Goal: Information Seeking & Learning: Learn about a topic

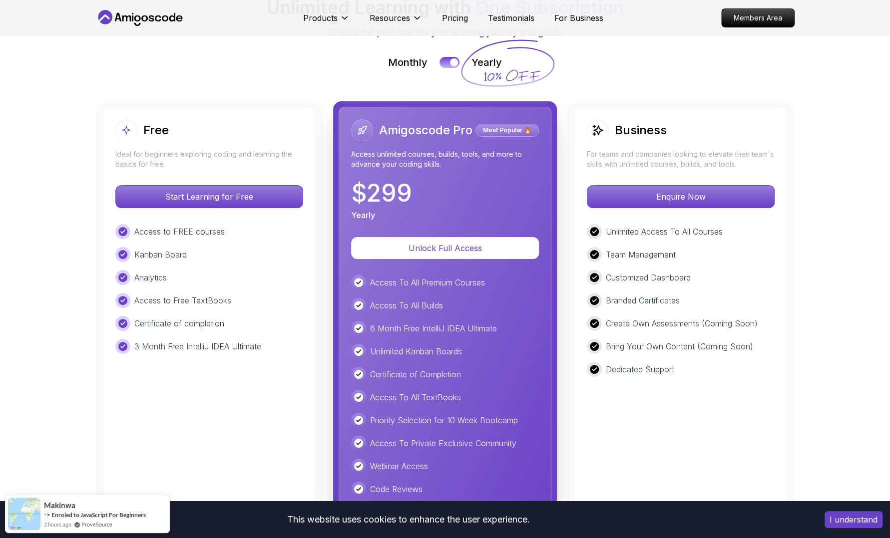
drag, startPoint x: 446, startPoint y: 61, endPoint x: 489, endPoint y: 47, distance: 45.6
click at [489, 55] on div "Monthly Yearly" at bounding box center [444, 62] width 699 height 14
click at [456, 60] on div at bounding box center [454, 62] width 8 height 8
click at [449, 60] on div at bounding box center [445, 62] width 8 height 8
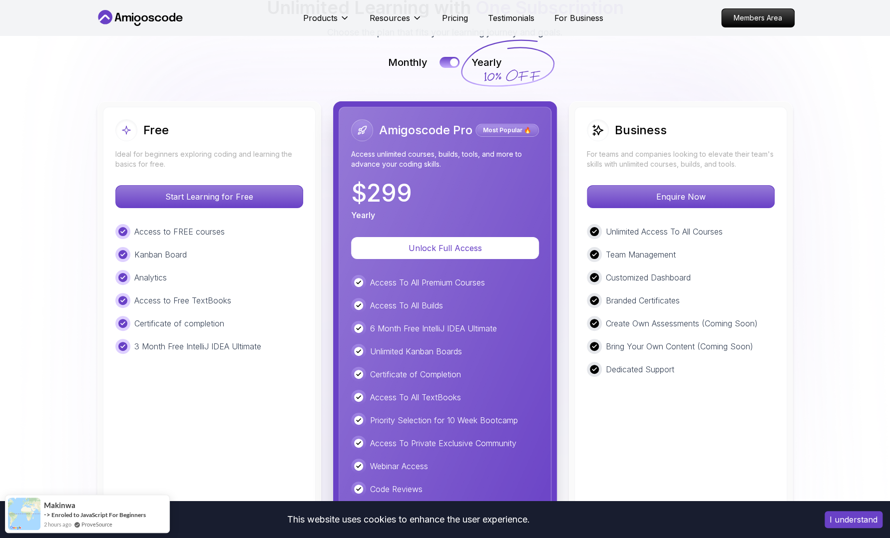
drag, startPoint x: 446, startPoint y: 59, endPoint x: 390, endPoint y: 62, distance: 56.0
click at [390, 62] on div "Monthly Yearly" at bounding box center [444, 62] width 699 height 14
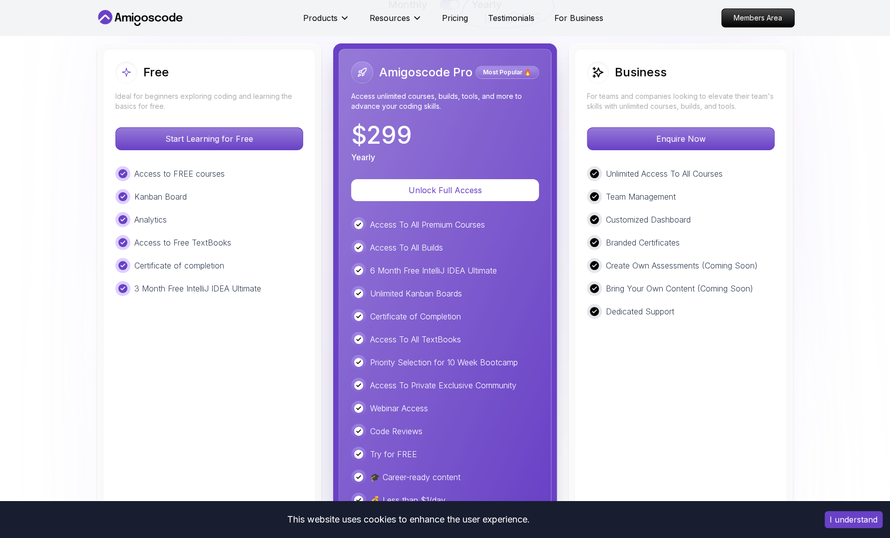
scroll to position [2229, 0]
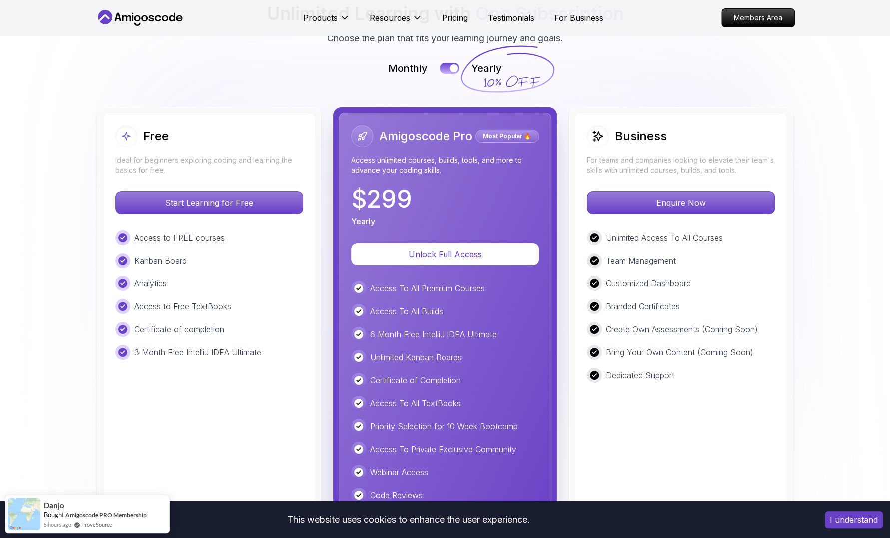
click at [452, 66] on div at bounding box center [454, 68] width 8 height 8
click at [449, 66] on div at bounding box center [445, 68] width 8 height 8
click at [452, 66] on div at bounding box center [454, 68] width 8 height 8
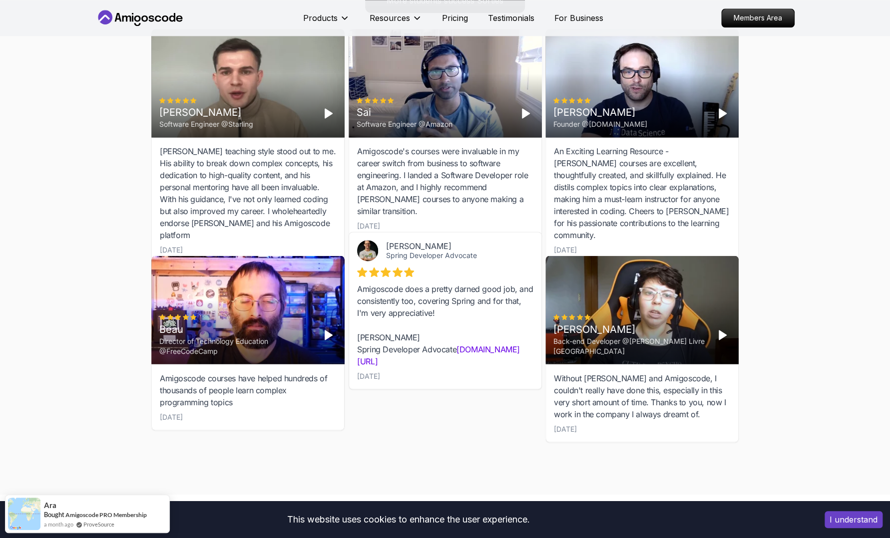
scroll to position [2983, 0]
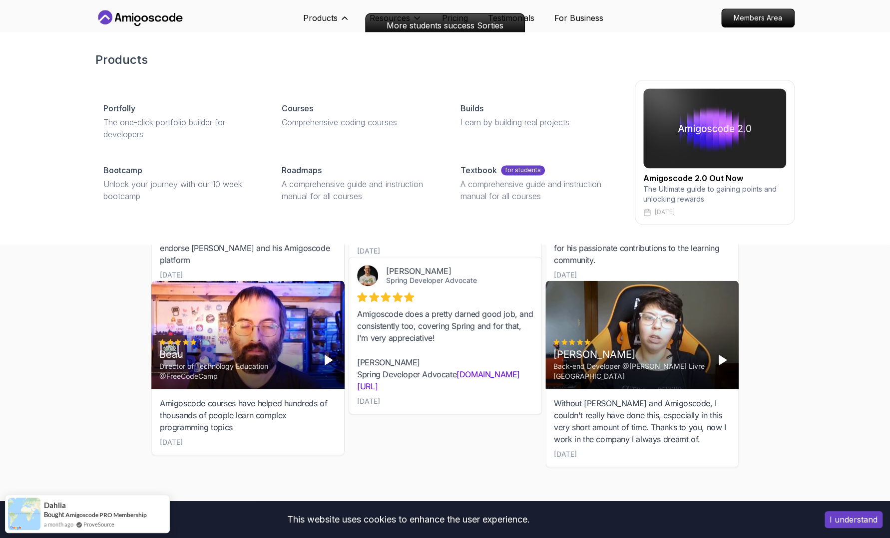
click at [337, 16] on p "Products" at bounding box center [320, 18] width 34 height 12
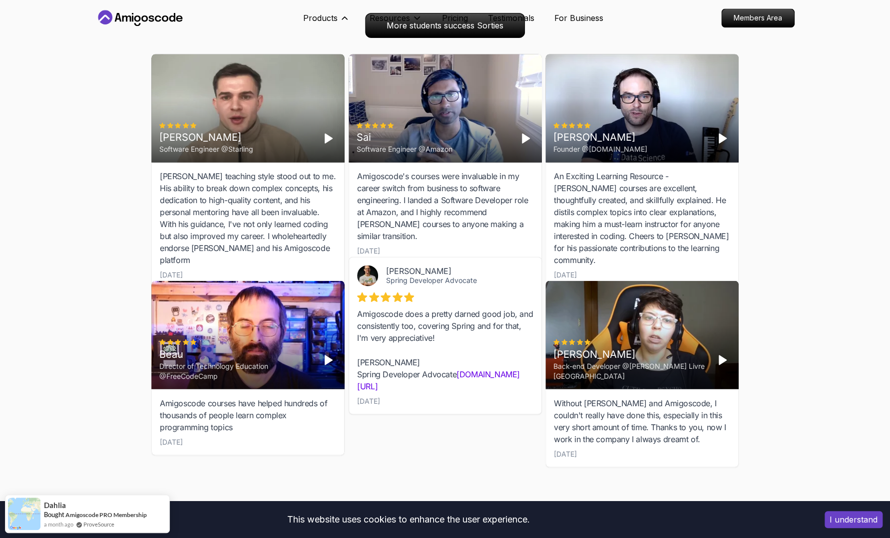
click at [349, 16] on icon at bounding box center [344, 18] width 10 height 10
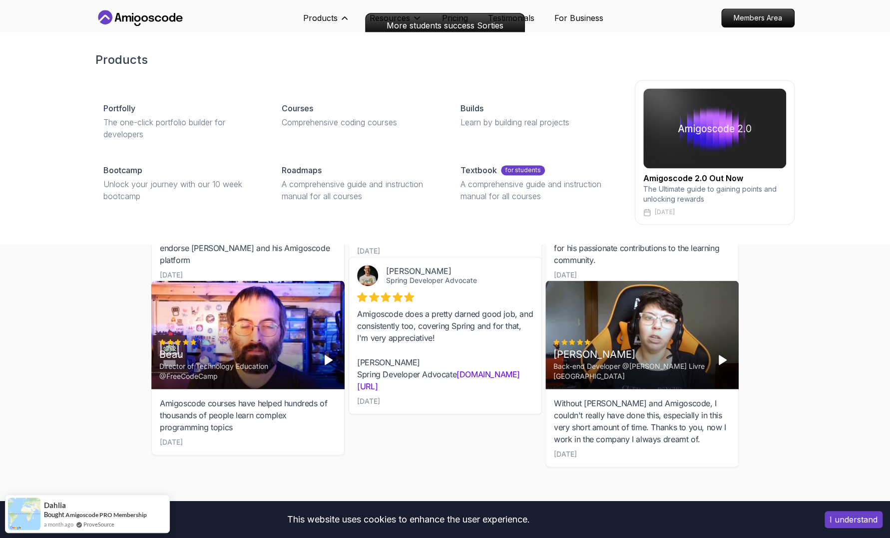
click at [349, 23] on button "Products" at bounding box center [326, 22] width 46 height 20
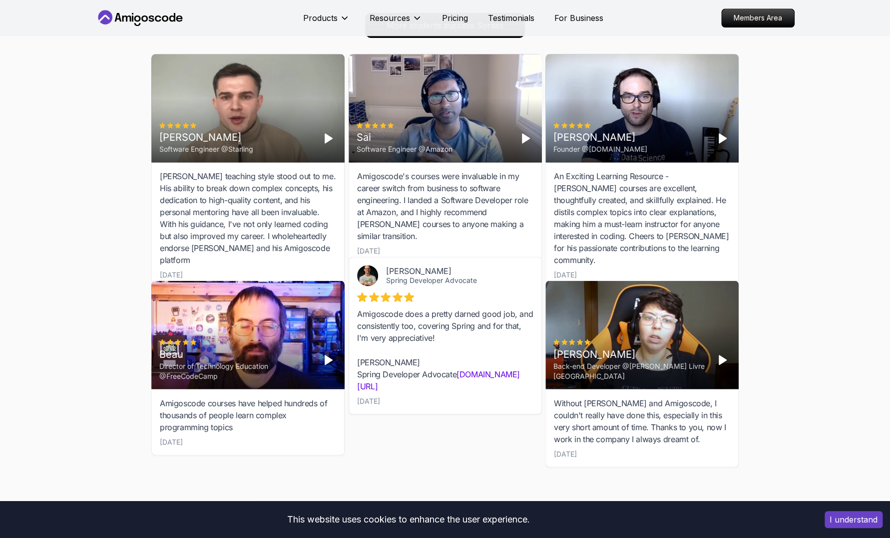
click at [349, 18] on icon at bounding box center [344, 18] width 10 height 10
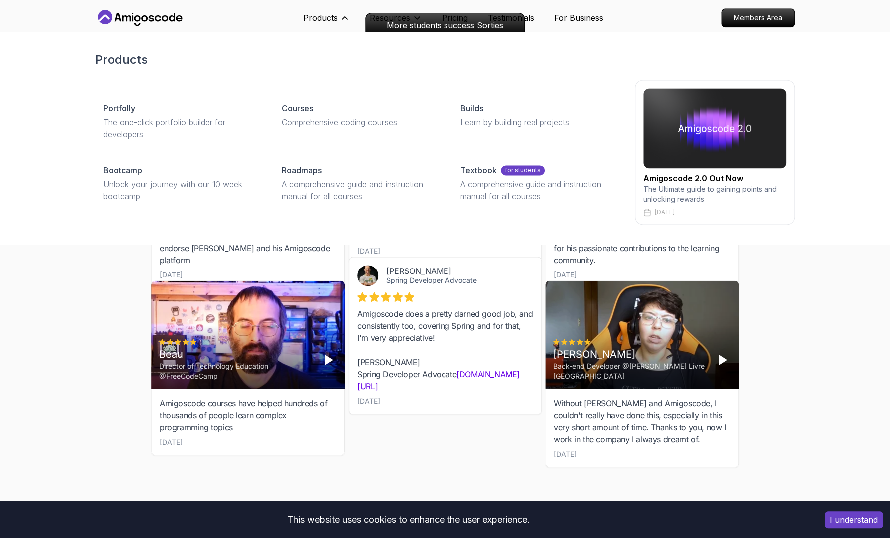
click at [482, 170] on p "Textbook" at bounding box center [478, 170] width 36 height 12
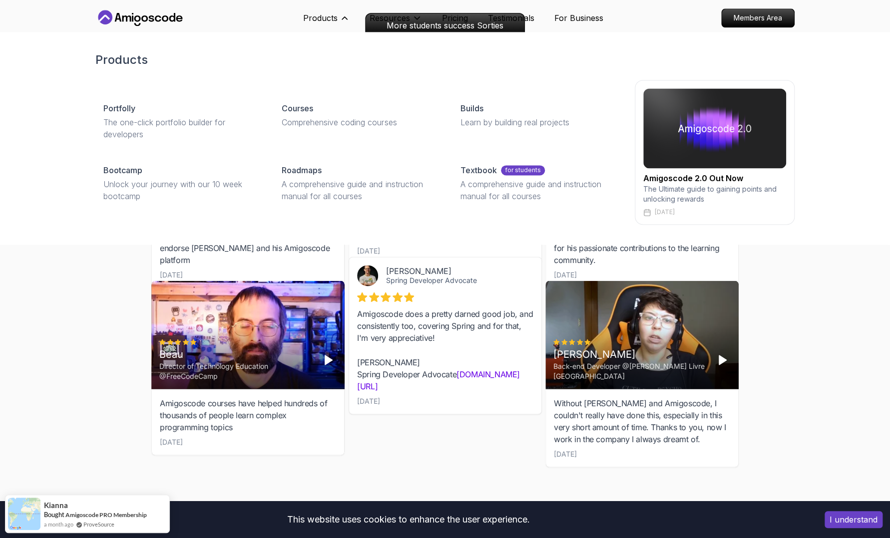
click at [319, 117] on p "Comprehensive coding courses" at bounding box center [359, 122] width 154 height 12
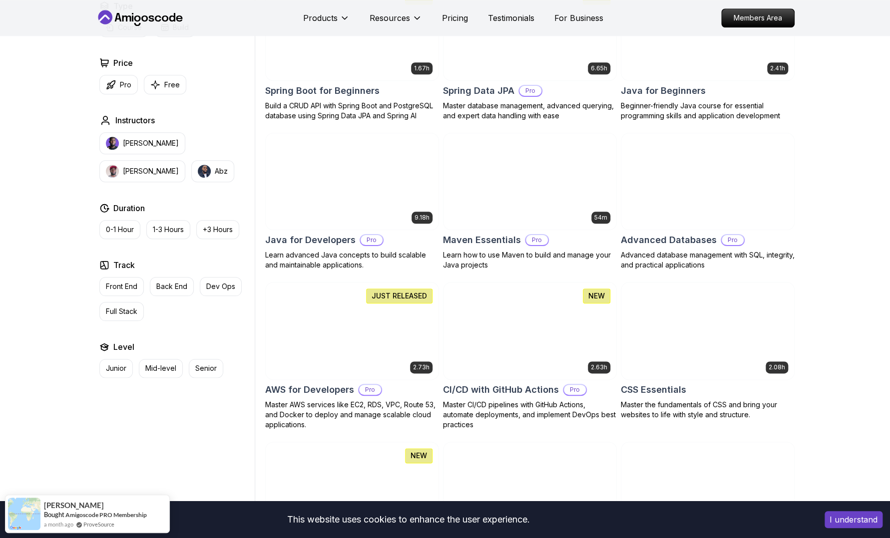
scroll to position [506, 0]
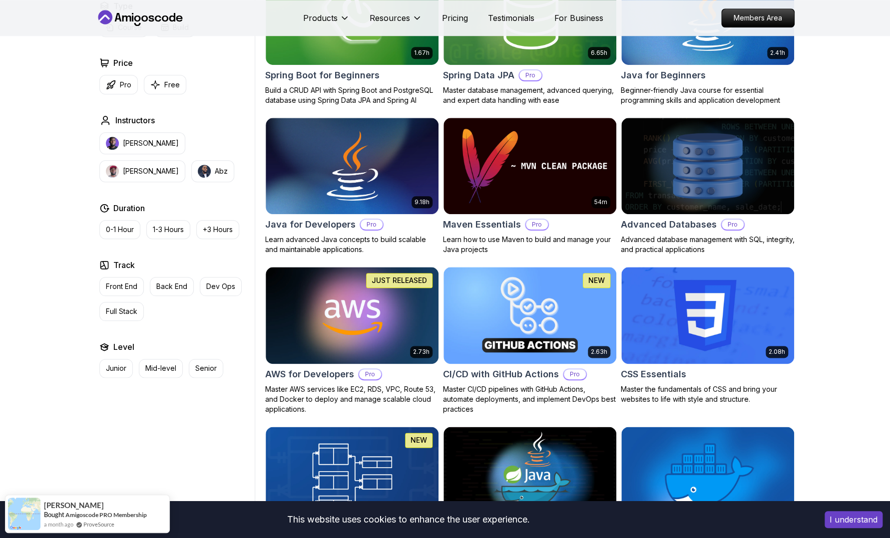
click at [199, 368] on p "Senior" at bounding box center [205, 368] width 21 height 10
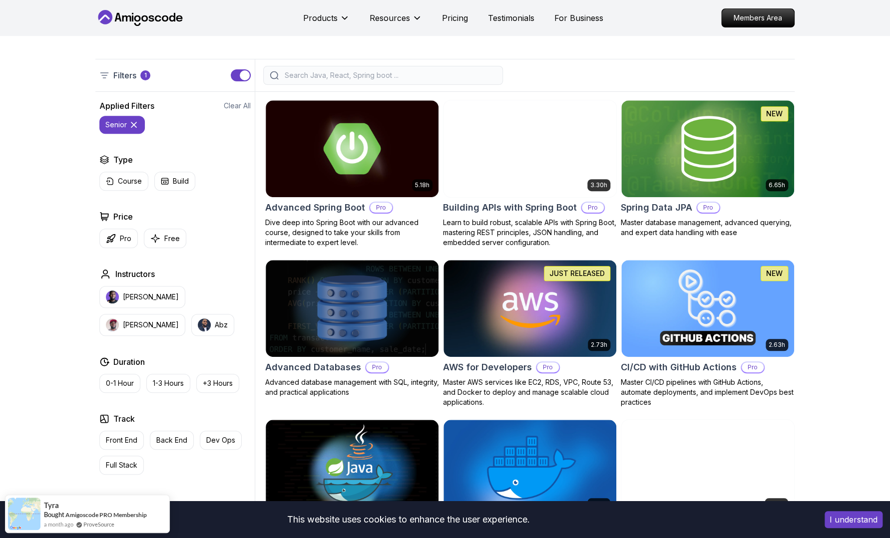
scroll to position [194, 0]
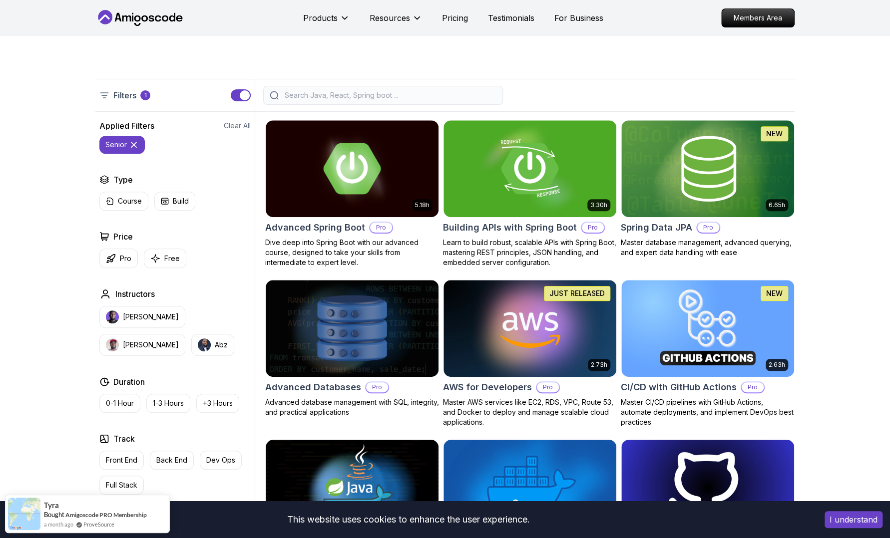
click at [172, 257] on p "Free" at bounding box center [171, 259] width 15 height 10
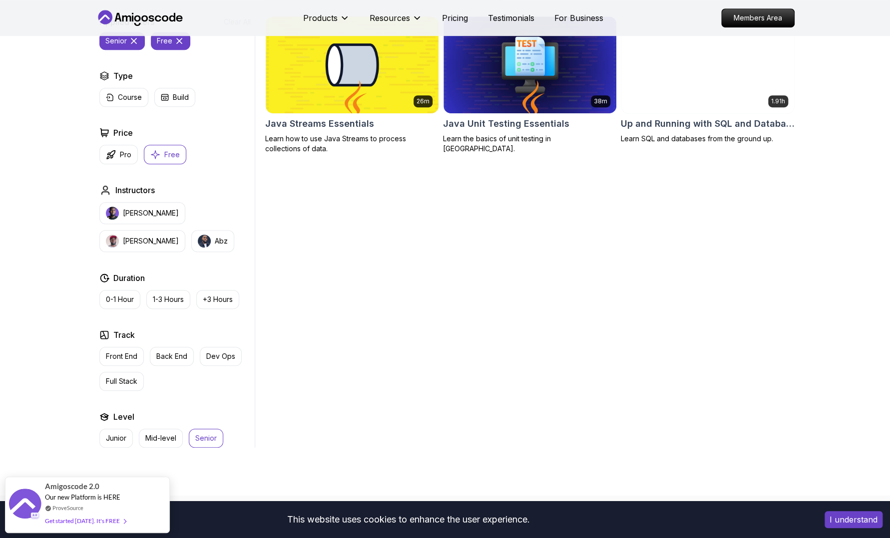
scroll to position [310, 0]
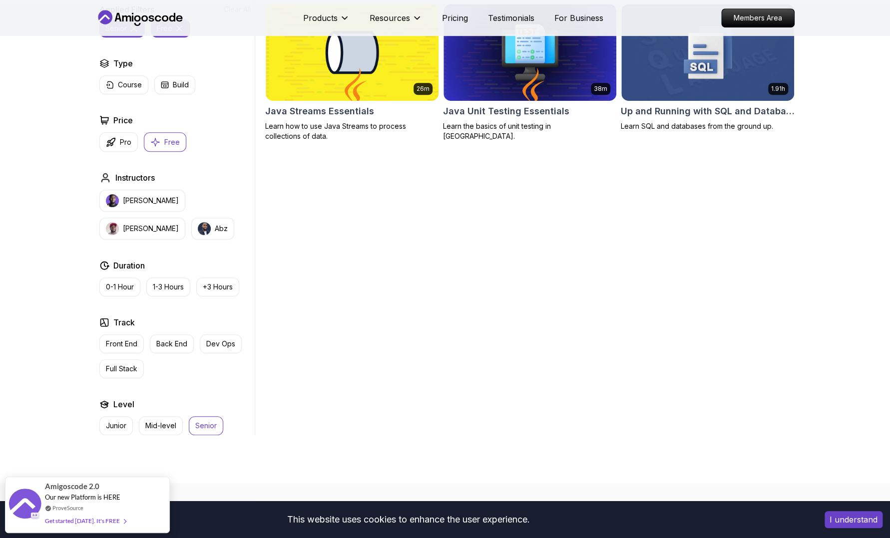
click at [122, 428] on p "Junior" at bounding box center [116, 426] width 20 height 10
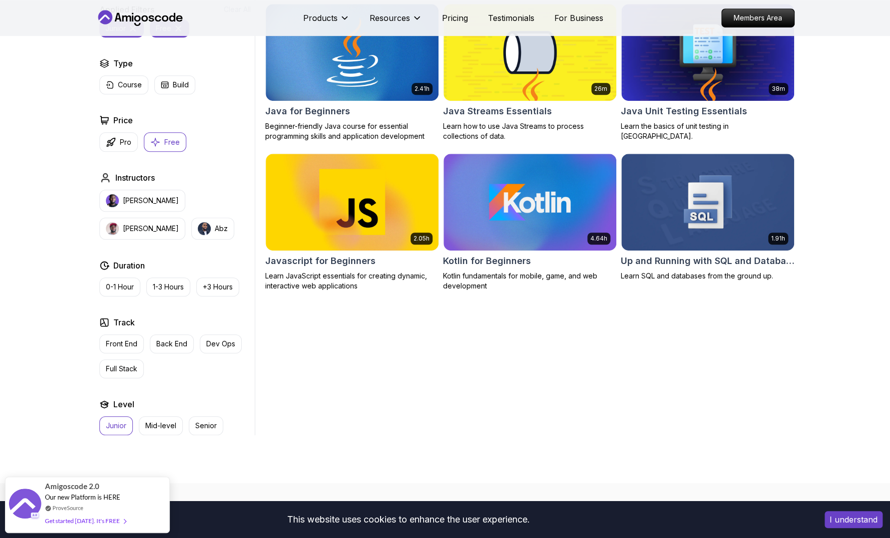
click at [171, 421] on p "Mid-level" at bounding box center [160, 426] width 31 height 10
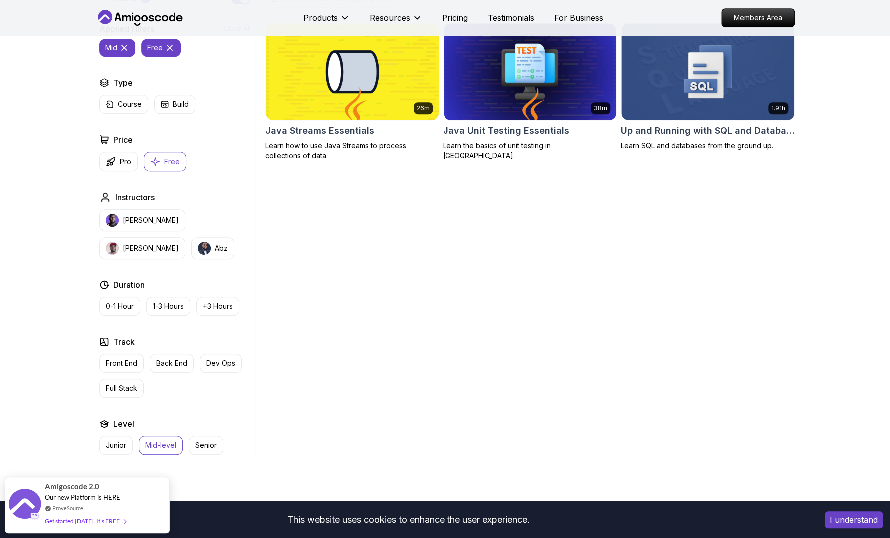
scroll to position [312, 0]
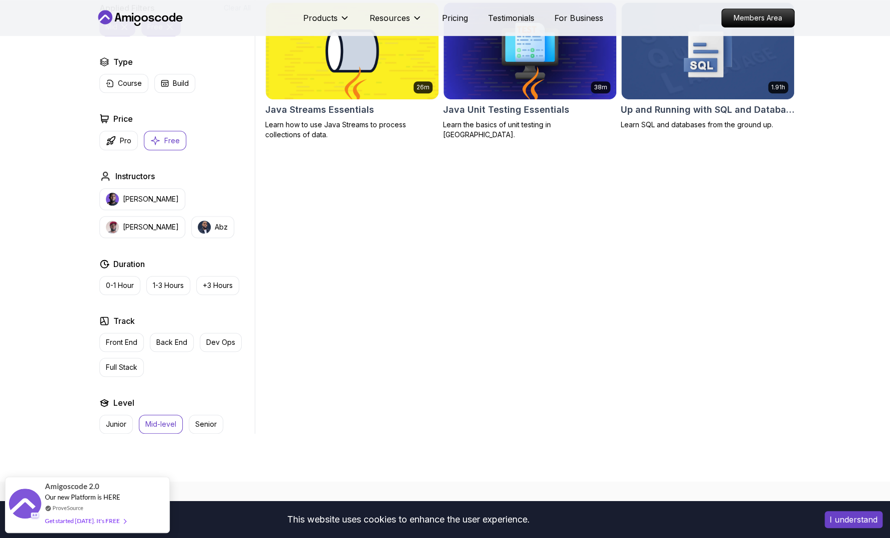
click at [212, 416] on button "Senior" at bounding box center [206, 424] width 34 height 19
click at [201, 430] on button "Senior" at bounding box center [206, 424] width 34 height 19
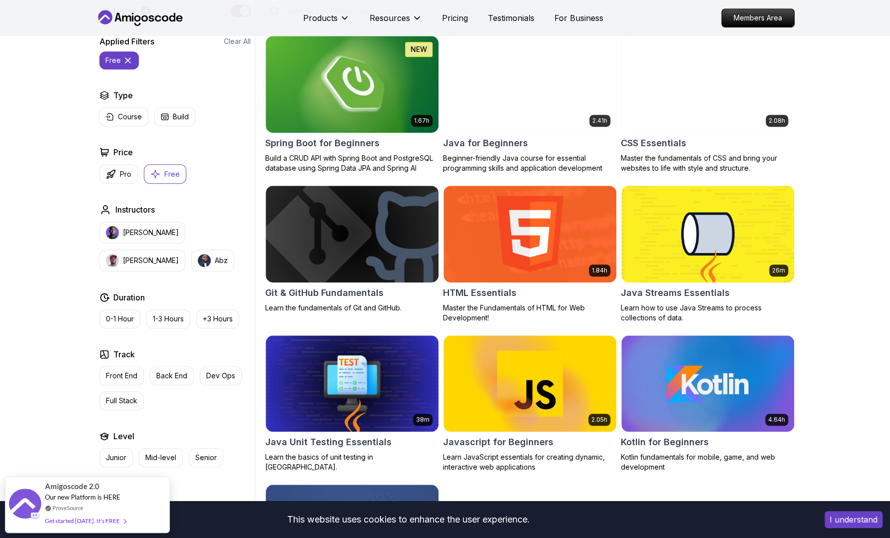
scroll to position [252, 0]
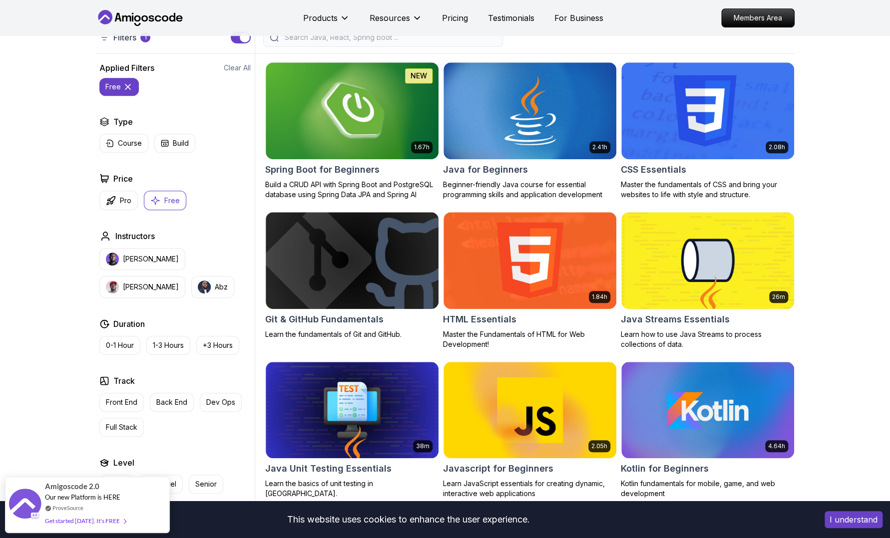
click at [126, 202] on p "Pro" at bounding box center [125, 201] width 11 height 10
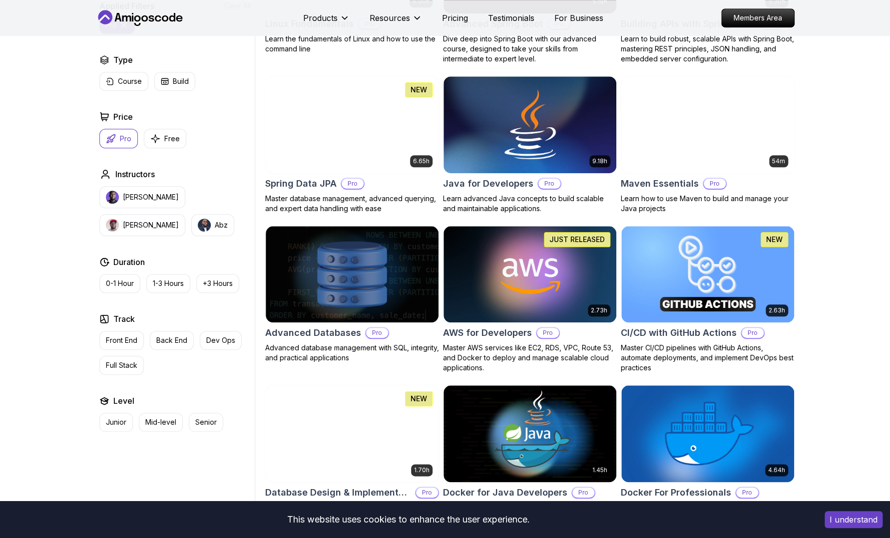
scroll to position [133, 0]
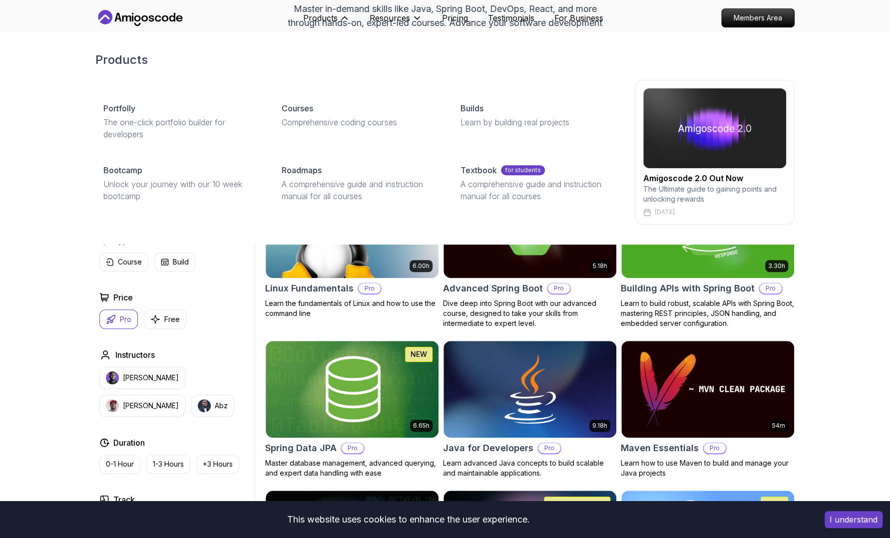
click at [307, 186] on p "A comprehensive guide and instruction manual for all courses" at bounding box center [359, 190] width 154 height 24
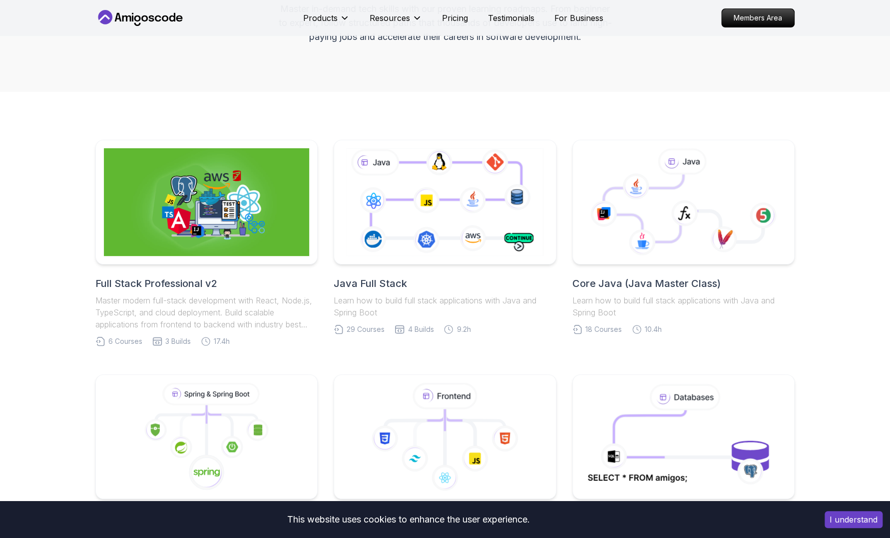
click at [471, 172] on icon at bounding box center [444, 202] width 201 height 112
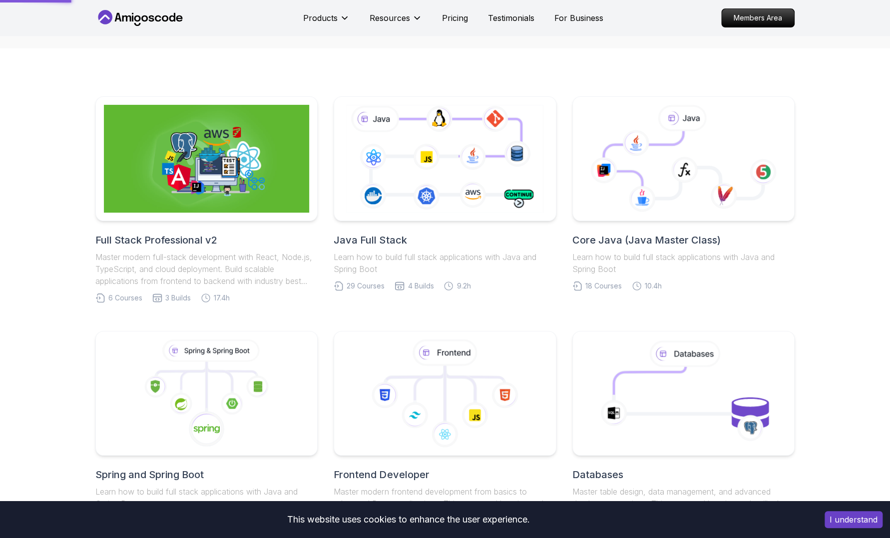
click at [450, 103] on icon at bounding box center [444, 159] width 201 height 112
click at [370, 233] on h2 "Java Full Stack" at bounding box center [445, 240] width 222 height 14
click at [491, 27] on div "Products Resources Pricing Testimonials For Business" at bounding box center [453, 18] width 300 height 20
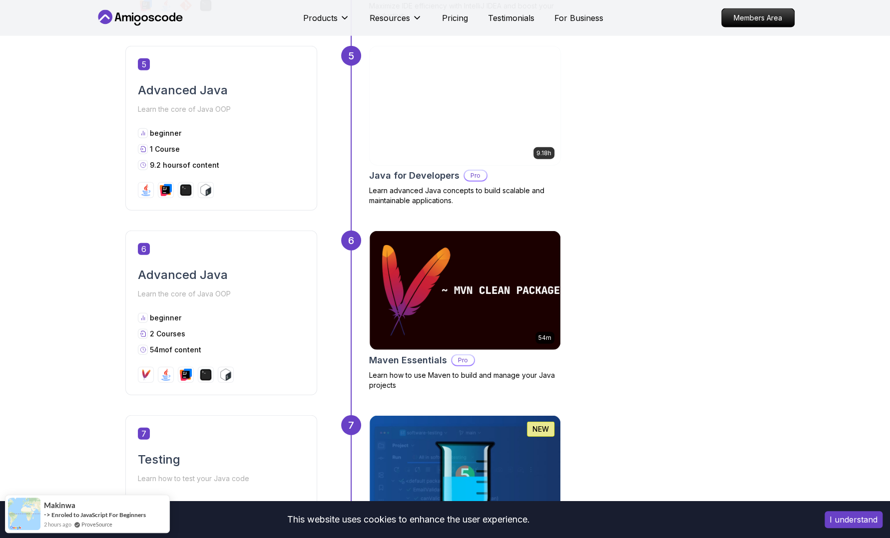
scroll to position [747, 0]
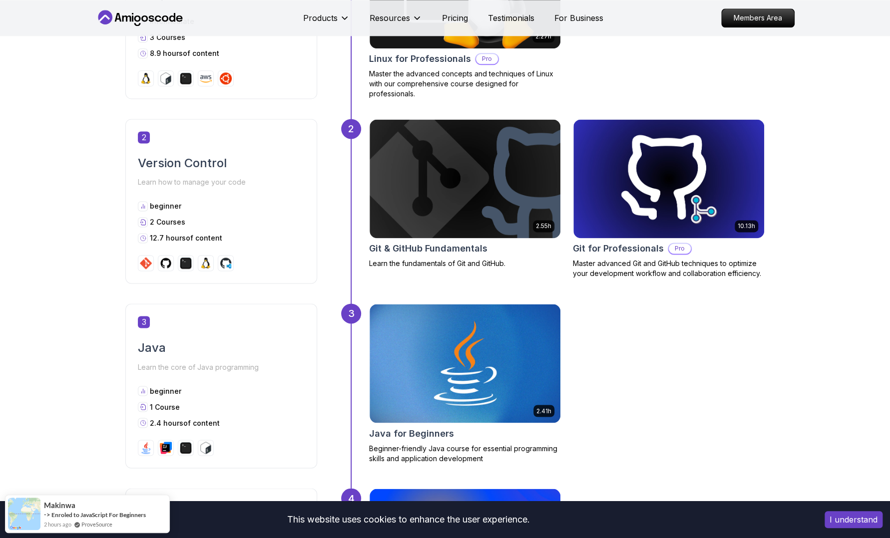
click at [638, 213] on img at bounding box center [668, 178] width 191 height 119
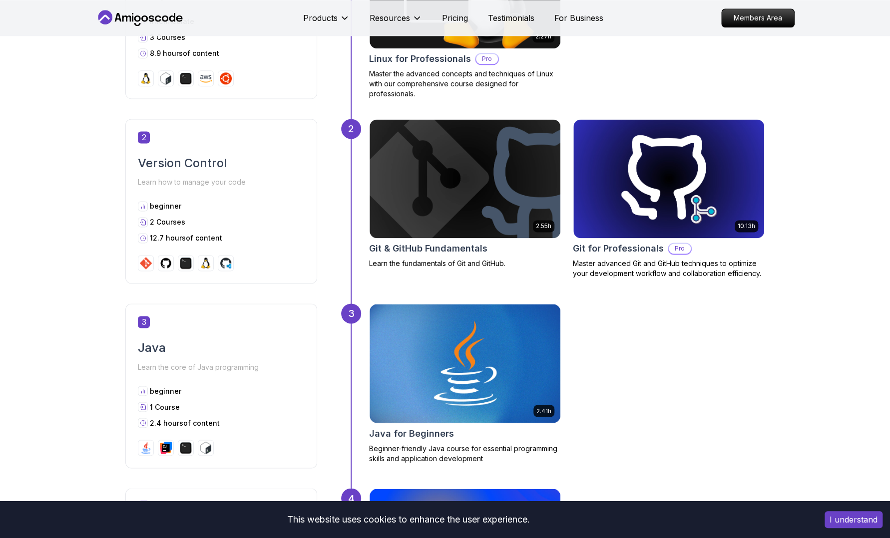
click at [627, 248] on h2 "Git for Professionals" at bounding box center [618, 249] width 91 height 14
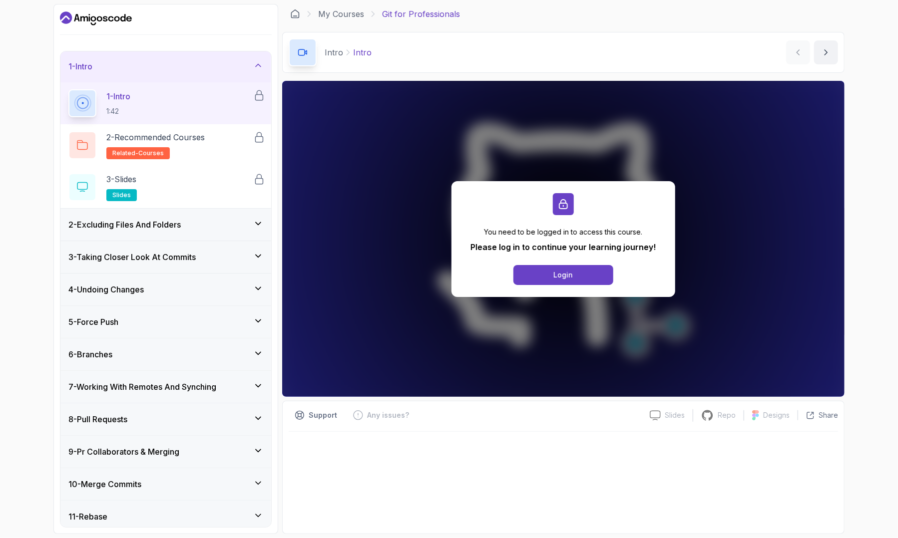
scroll to position [2, 0]
click at [205, 223] on div "2 - Excluding Files And Folders" at bounding box center [165, 223] width 195 height 12
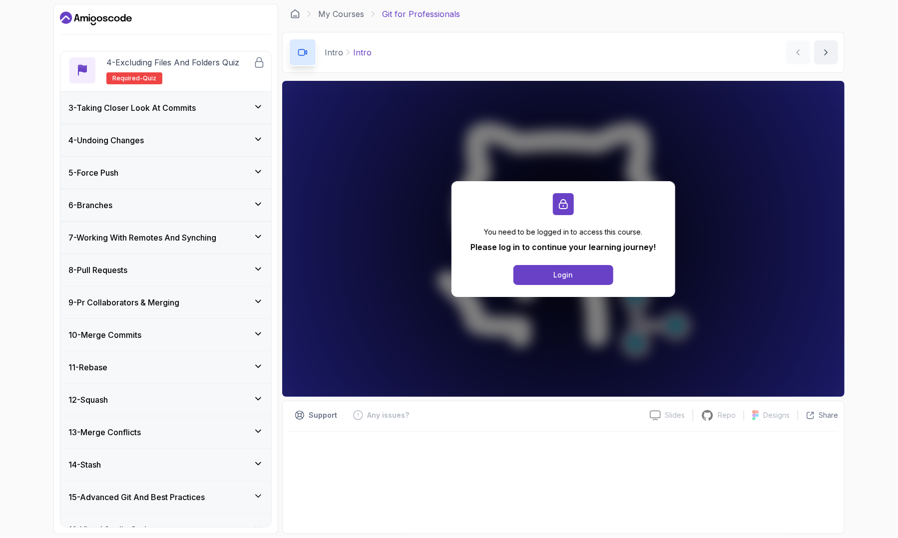
scroll to position [224, 0]
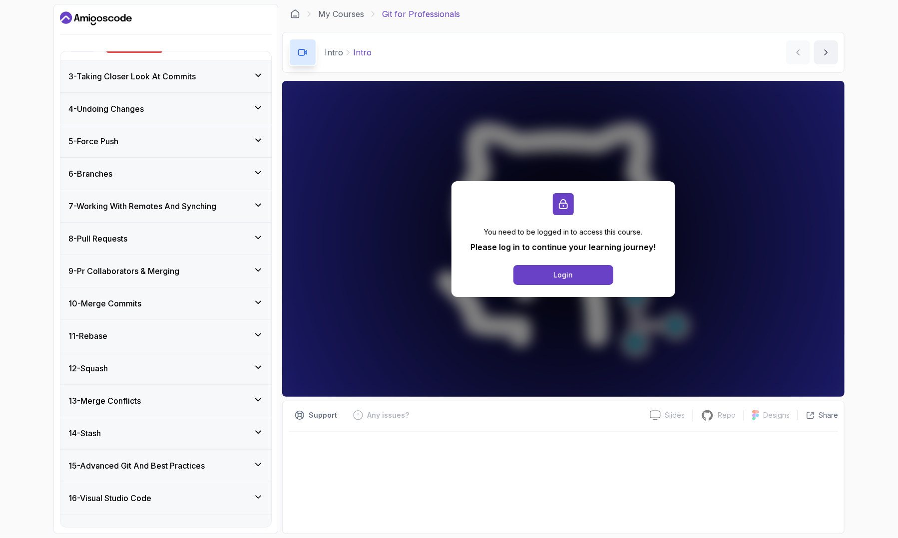
click at [198, 304] on div "10 - Merge Commits" at bounding box center [165, 304] width 195 height 12
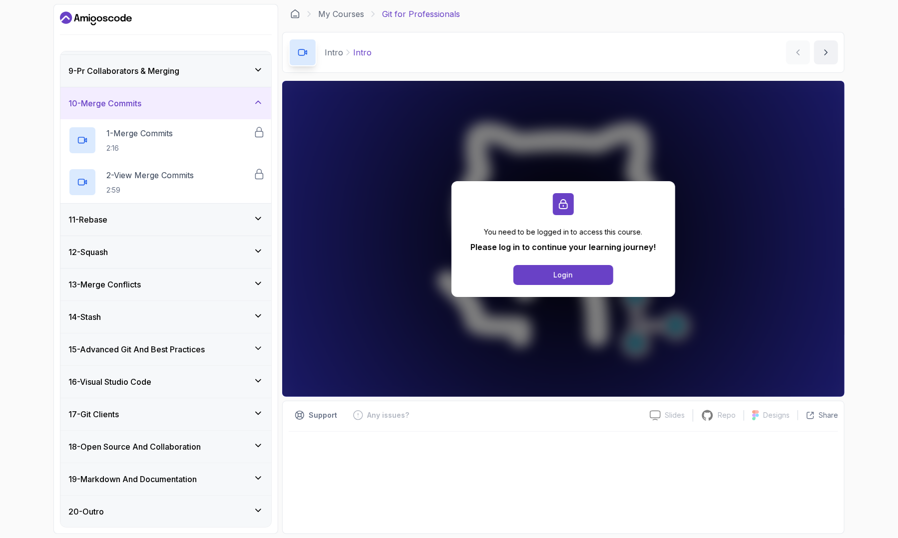
scroll to position [254, 0]
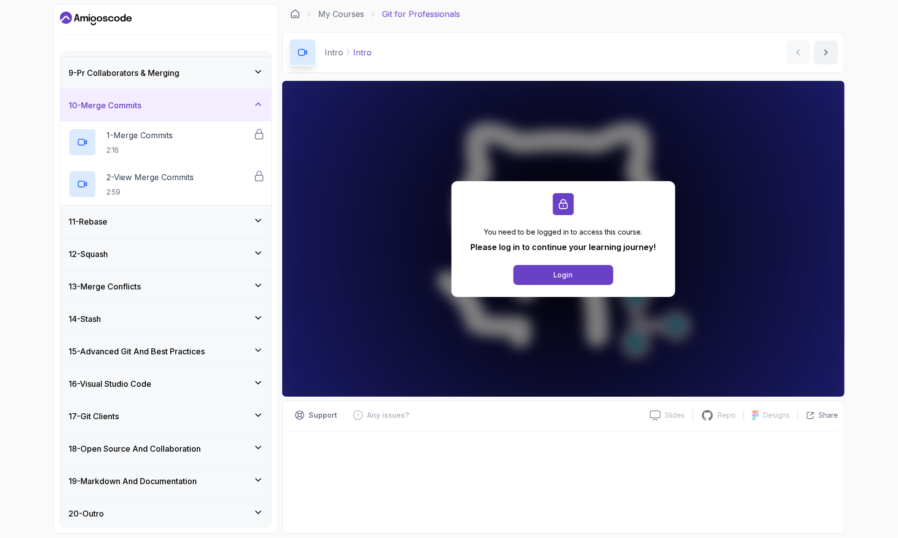
click at [197, 484] on h3 "19 - Markdown And Documentation" at bounding box center [132, 481] width 128 height 12
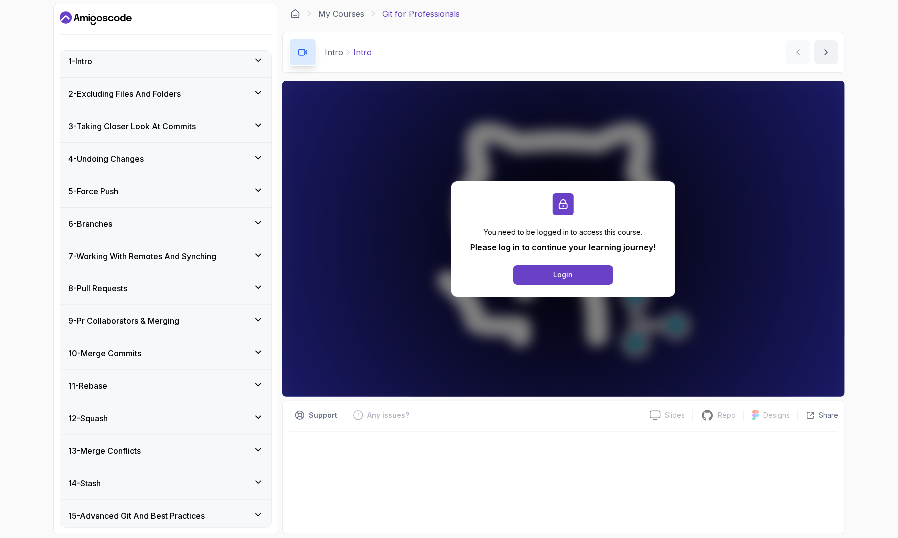
scroll to position [0, 0]
